Goal: Check status

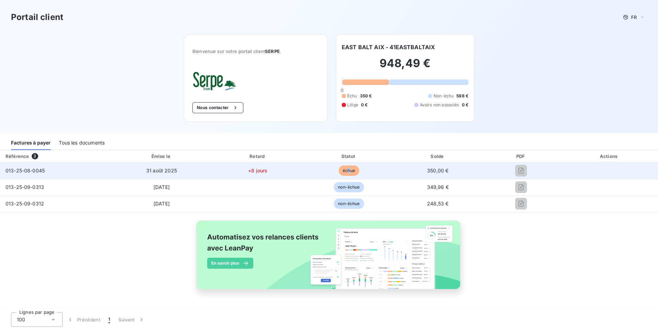
click at [348, 172] on span "échue" at bounding box center [349, 170] width 21 height 10
click at [348, 175] on span "échue" at bounding box center [349, 170] width 21 height 10
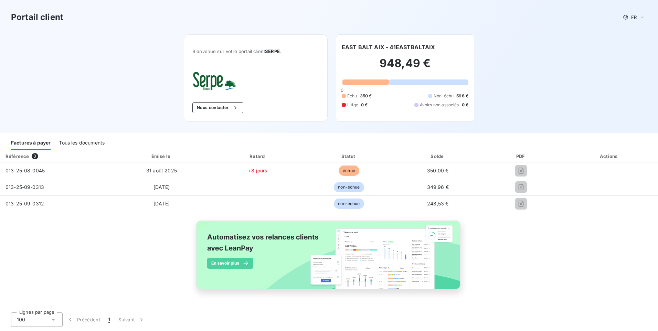
click at [222, 259] on img at bounding box center [329, 258] width 278 height 85
